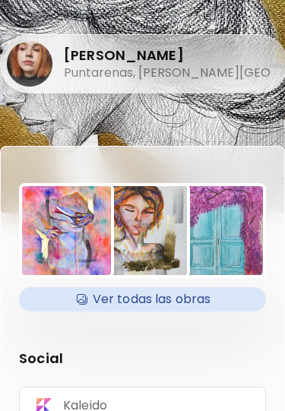
click at [46, 187] on img at bounding box center [66, 230] width 89 height 89
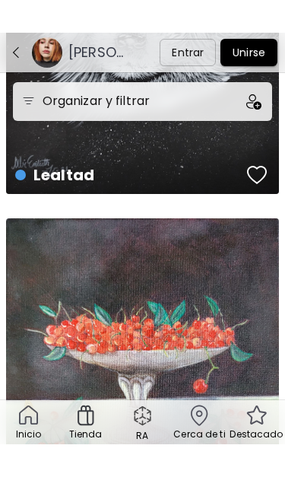
scroll to position [5971, 0]
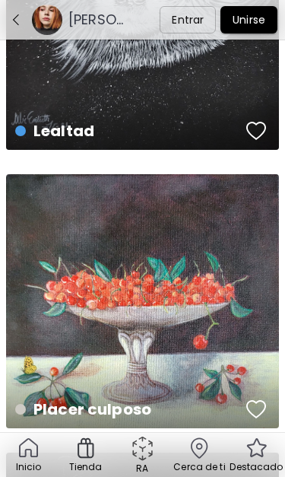
click at [16, 19] on img "button" at bounding box center [16, 20] width 14 height 14
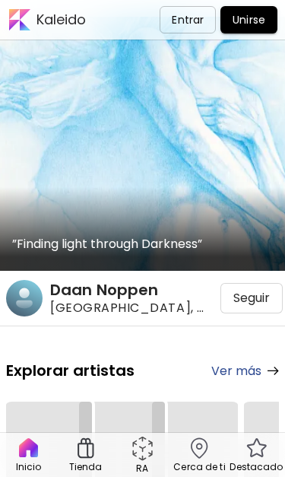
click at [24, 26] on div at bounding box center [18, 20] width 30 height 30
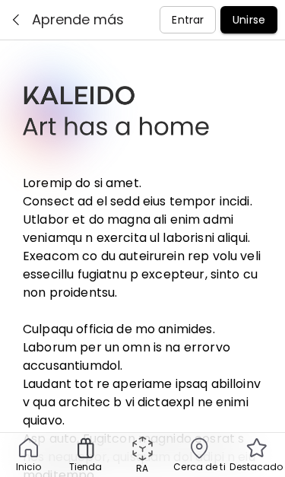
click at [16, 20] on img "button" at bounding box center [16, 20] width 14 height 14
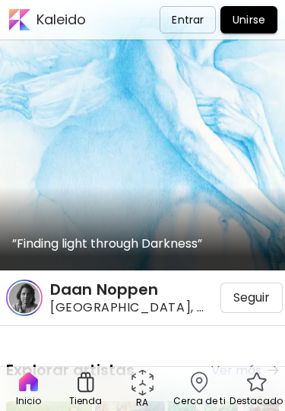
scroll to position [5230, 0]
